Goal: Information Seeking & Learning: Learn about a topic

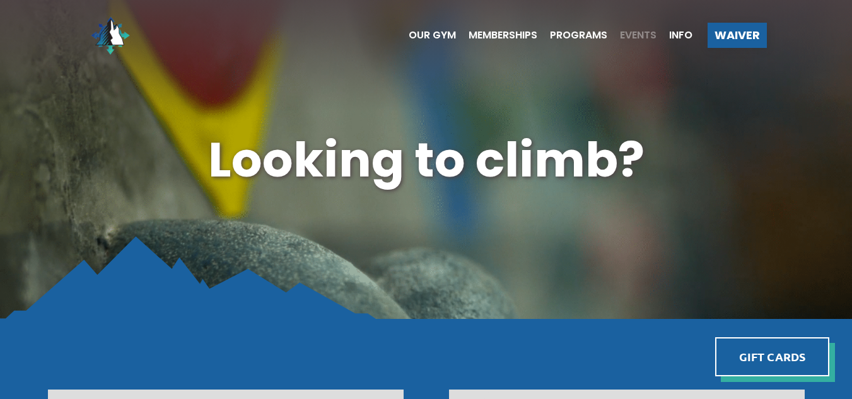
click at [637, 37] on span "Events" at bounding box center [638, 35] width 37 height 10
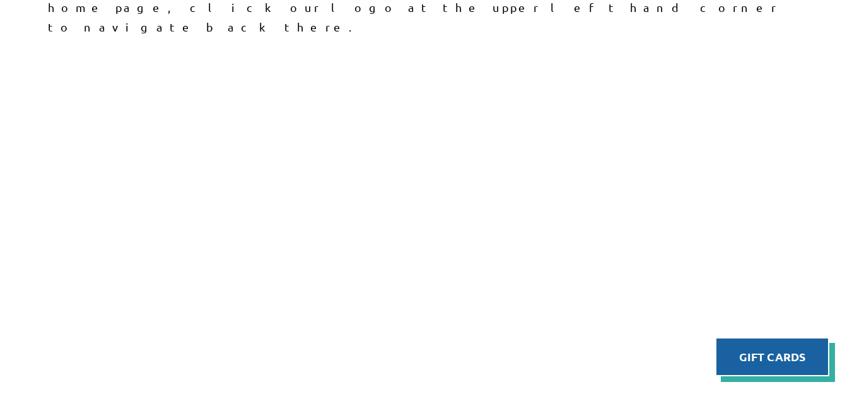
scroll to position [491, 0]
click at [6, 308] on div "Upcoming Events Sorry our calendar is currently broken, you can view our schedu…" at bounding box center [426, 351] width 852 height 1032
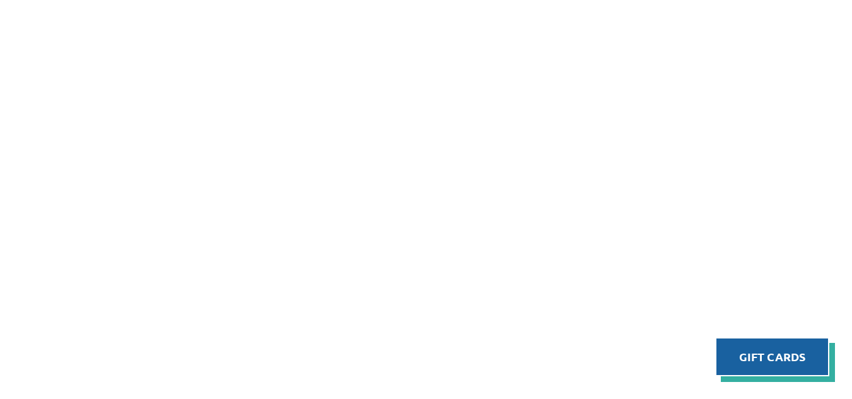
scroll to position [793, 0]
click at [828, 91] on div "Upcoming Events Sorry our calendar is currently broken, you can view our schedu…" at bounding box center [426, 49] width 852 height 1032
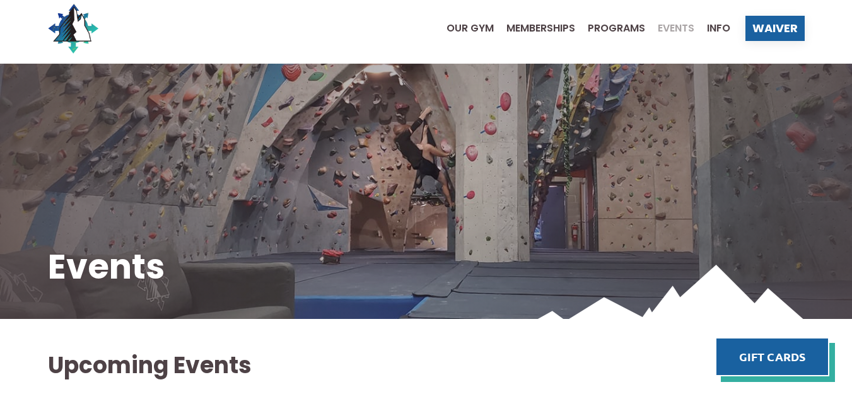
scroll to position [0, 0]
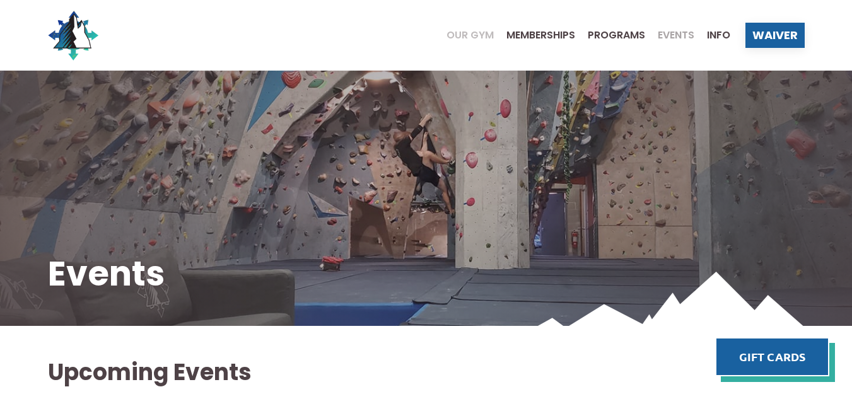
click at [465, 35] on span "Our Gym" at bounding box center [470, 35] width 47 height 10
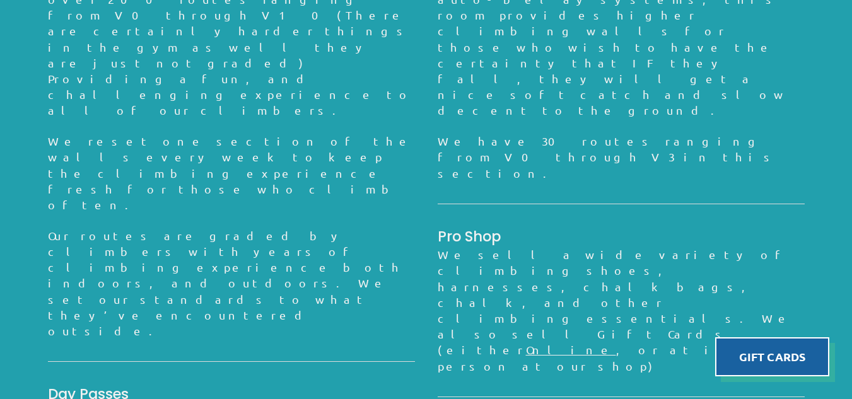
scroll to position [1232, 0]
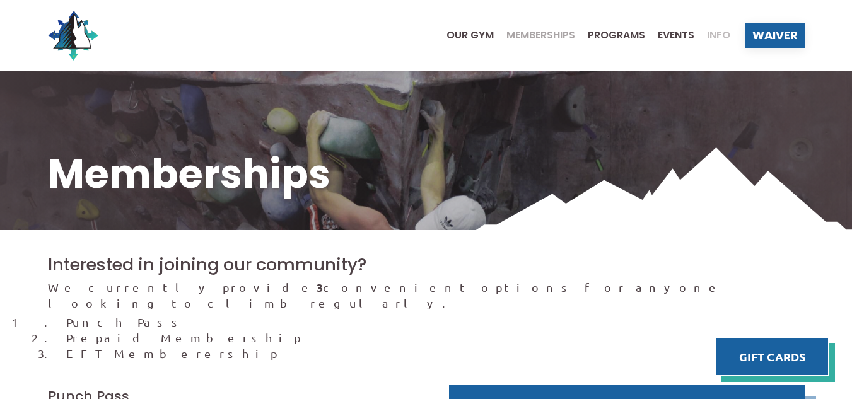
click at [715, 36] on span "Info" at bounding box center [718, 35] width 23 height 10
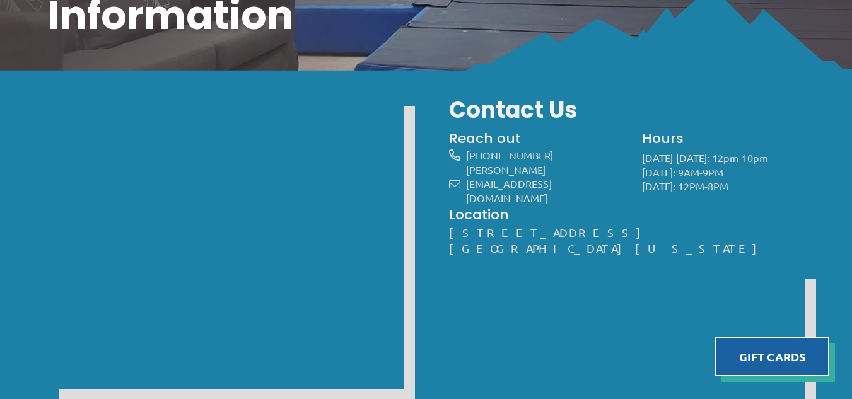
scroll to position [160, 0]
drag, startPoint x: 447, startPoint y: 230, endPoint x: 588, endPoint y: 252, distance: 142.4
